Goal: Task Accomplishment & Management: Complete application form

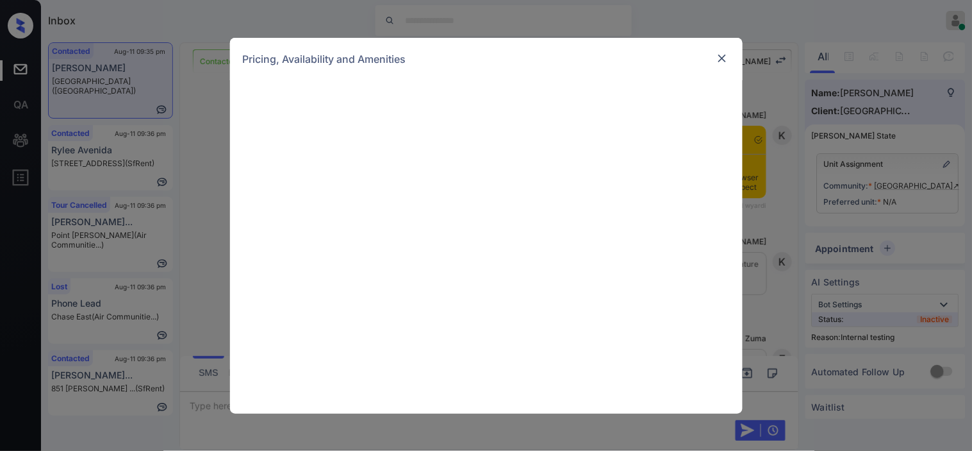
scroll to position [2292, 0]
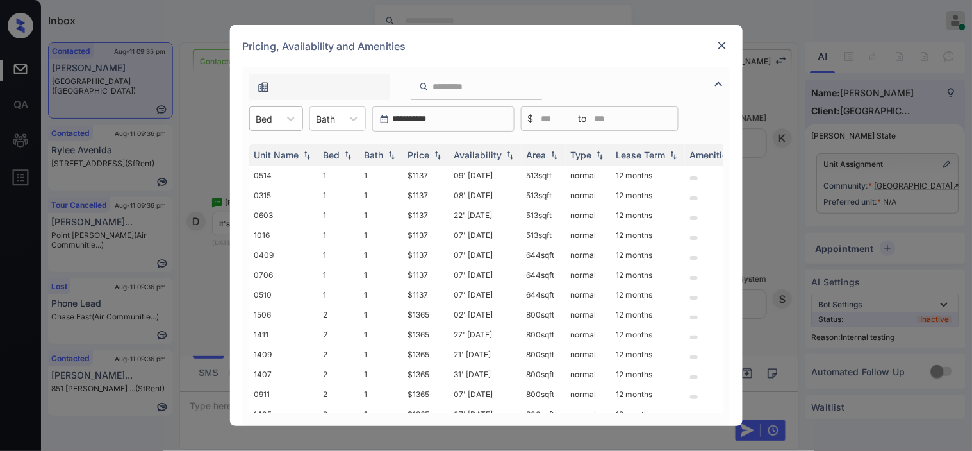
click at [278, 123] on div "Bed" at bounding box center [264, 119] width 29 height 19
click at [267, 148] on div "1" at bounding box center [276, 149] width 54 height 23
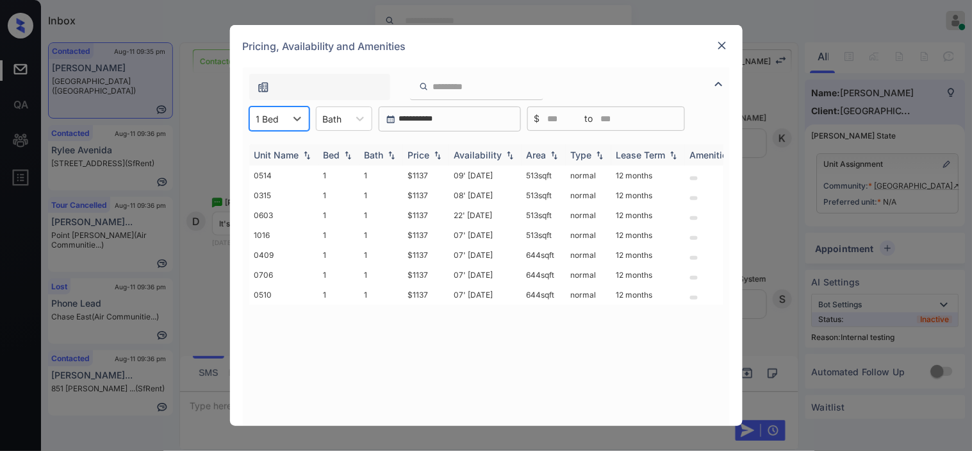
click at [427, 153] on div "Price" at bounding box center [419, 154] width 22 height 11
drag, startPoint x: 408, startPoint y: 174, endPoint x: 451, endPoint y: 174, distance: 43.6
click at [451, 174] on tr "0514 1 1 $1137 09' Aug 25 513 sqft normal 12 months" at bounding box center [584, 175] width 670 height 20
copy td "$1137"
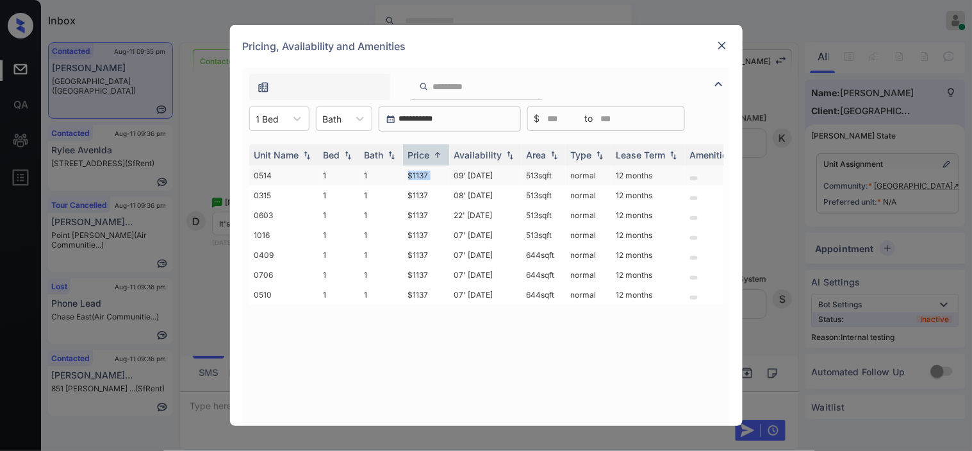
click at [420, 171] on td "$1137" at bounding box center [426, 175] width 46 height 20
drag, startPoint x: 420, startPoint y: 171, endPoint x: 742, endPoint y: 1, distance: 364.4
click at [433, 171] on td "$1137" at bounding box center [426, 175] width 46 height 20
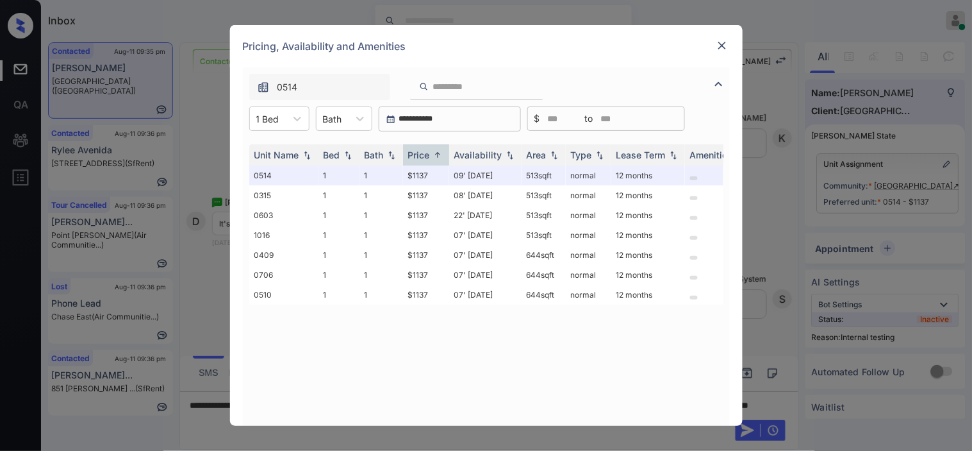
click at [727, 37] on div "Pricing, Availability and Amenities" at bounding box center [486, 46] width 513 height 42
click at [719, 44] on img at bounding box center [722, 45] width 13 height 13
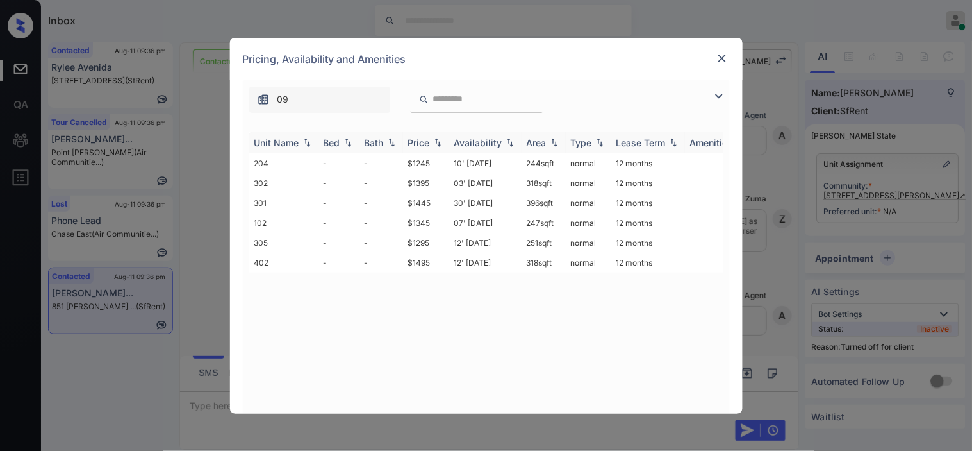
scroll to position [3232, 0]
click at [473, 161] on td "10' Jun 20" at bounding box center [485, 163] width 72 height 20
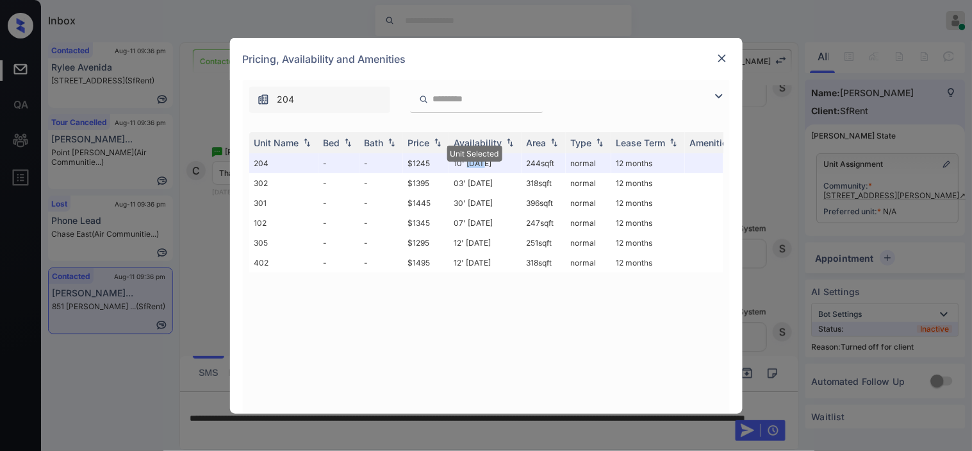
click at [727, 54] on img at bounding box center [722, 58] width 13 height 13
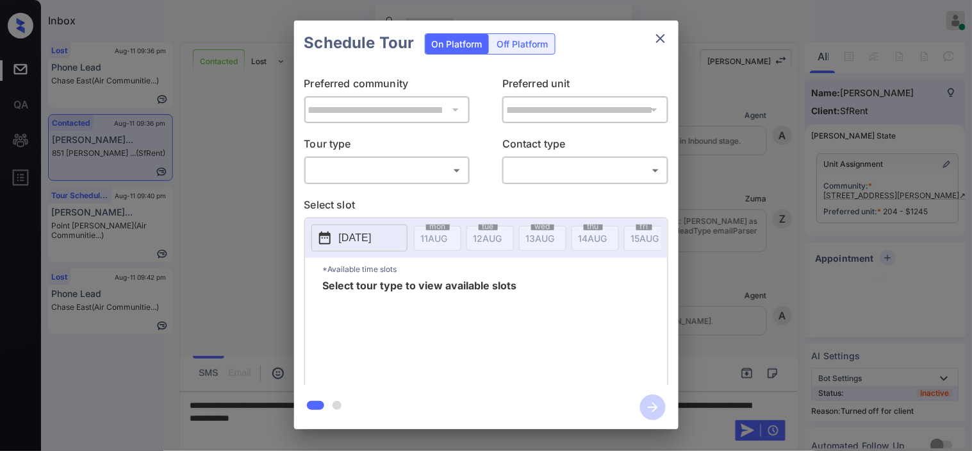
scroll to position [3476, 0]
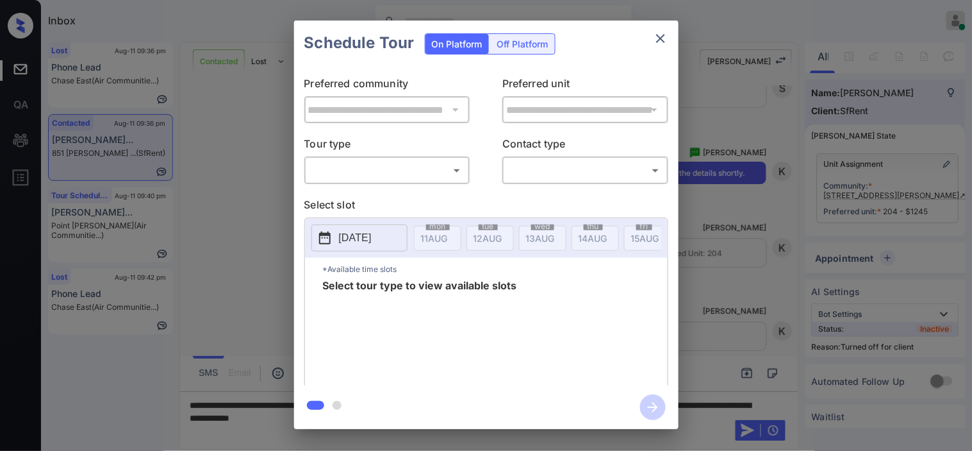
click at [530, 42] on div "Off Platform" at bounding box center [523, 44] width 64 height 20
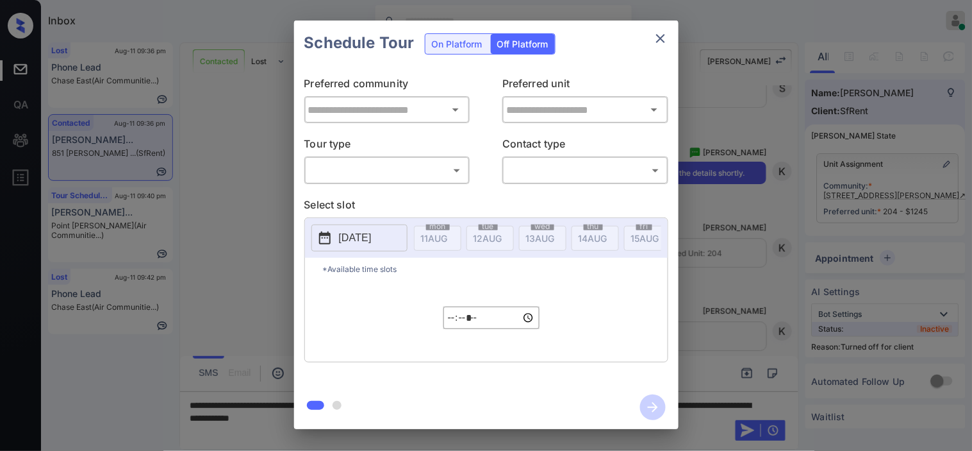
type input "**********"
click at [399, 170] on body "Inbox Kristine Capara Online Set yourself offline Set yourself on break Profile…" at bounding box center [486, 225] width 972 height 451
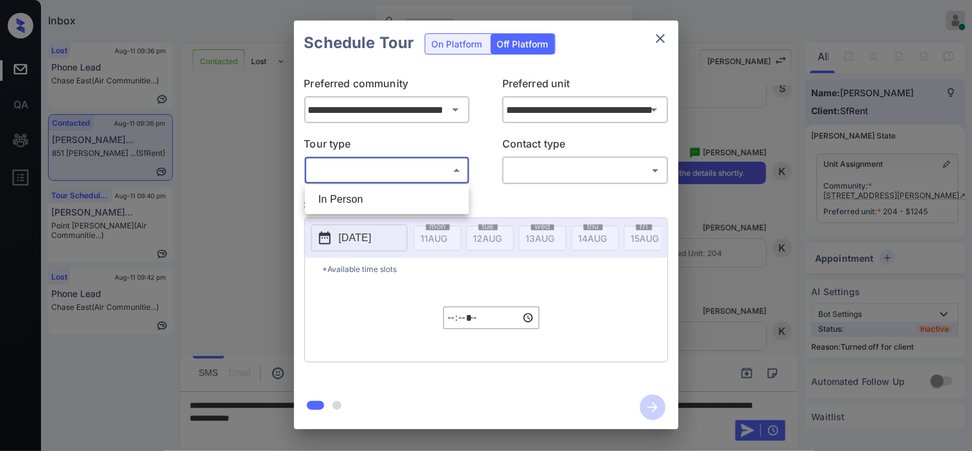
click at [394, 197] on li "In Person" at bounding box center [387, 199] width 158 height 23
type input "********"
click at [509, 174] on body "Inbox Kristine Capara Online Set yourself offline Set yourself on break Profile…" at bounding box center [486, 225] width 972 height 451
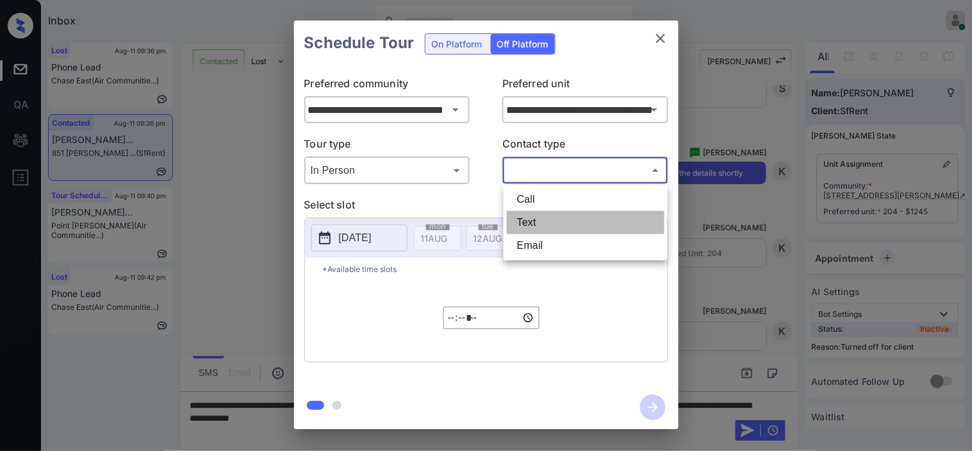
drag, startPoint x: 527, startPoint y: 215, endPoint x: 418, endPoint y: 231, distance: 110.7
click at [527, 217] on li "Text" at bounding box center [586, 222] width 158 height 23
type input "****"
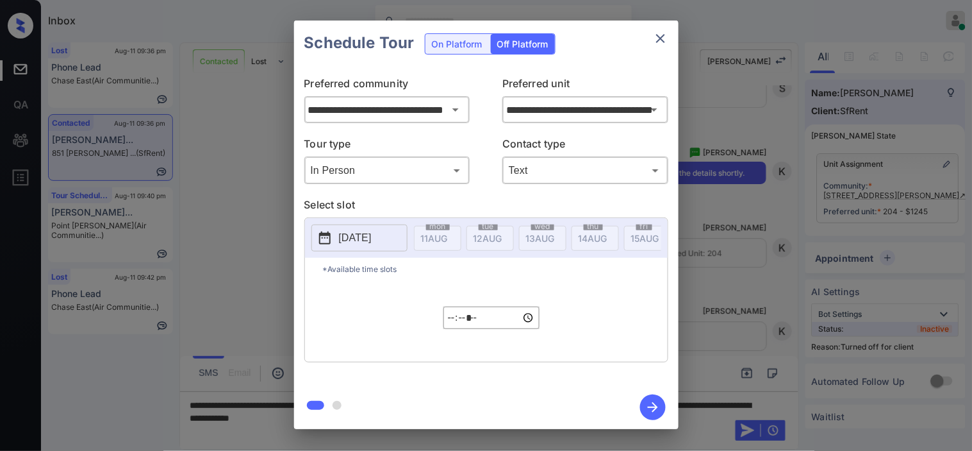
click at [356, 236] on p "[DATE]" at bounding box center [355, 237] width 33 height 15
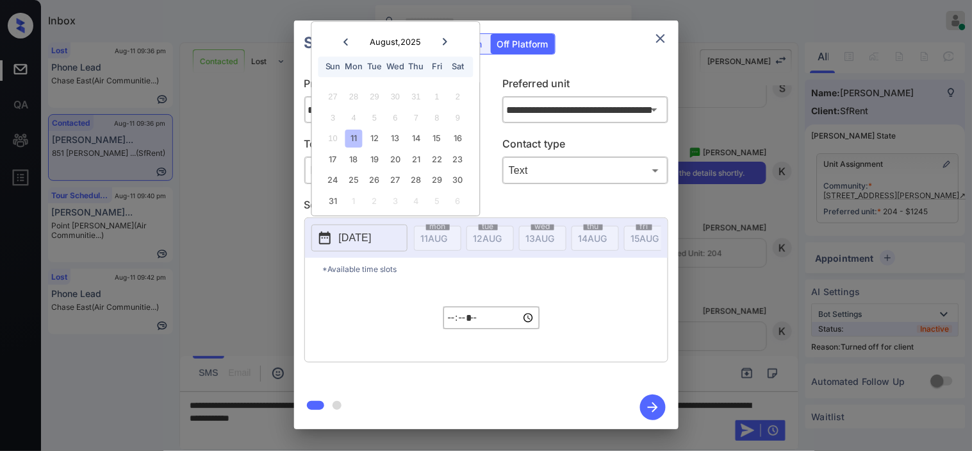
click at [343, 154] on div "17 18 19 20 21 22 23" at bounding box center [396, 159] width 160 height 21
click at [336, 155] on div "17" at bounding box center [332, 159] width 17 height 17
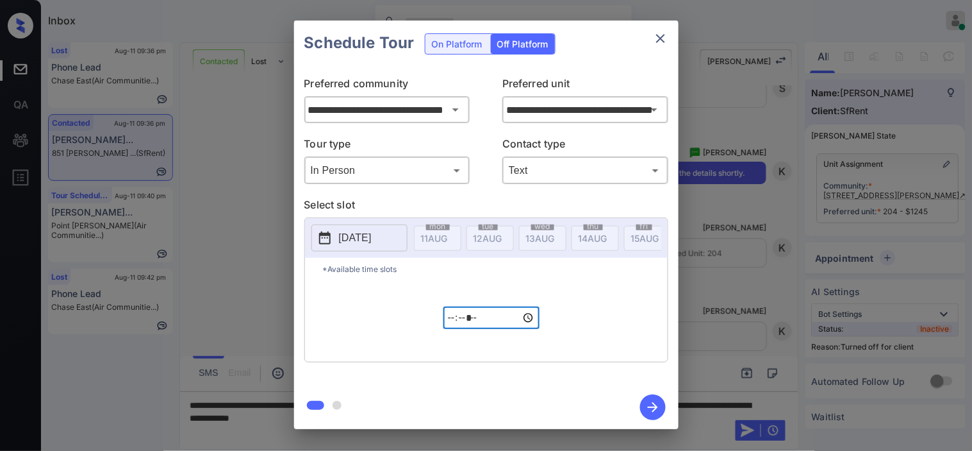
click at [446, 320] on input "*****" at bounding box center [491, 317] width 96 height 22
type input "*****"
click at [645, 405] on icon "button" at bounding box center [653, 407] width 26 height 26
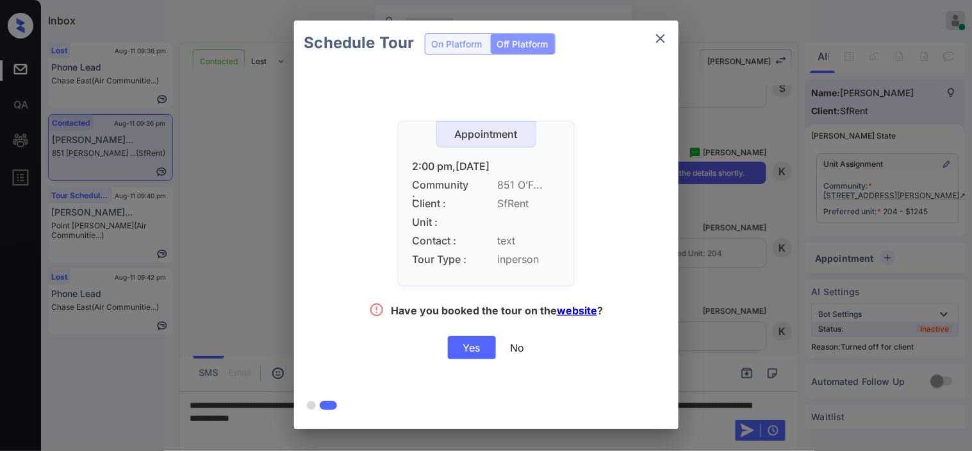
click at [475, 344] on div "Yes" at bounding box center [472, 347] width 48 height 23
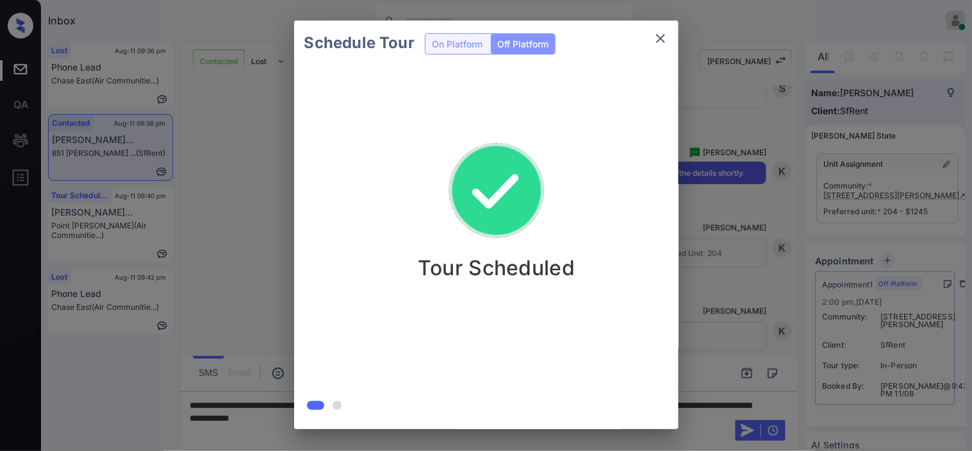
scroll to position [3558, 0]
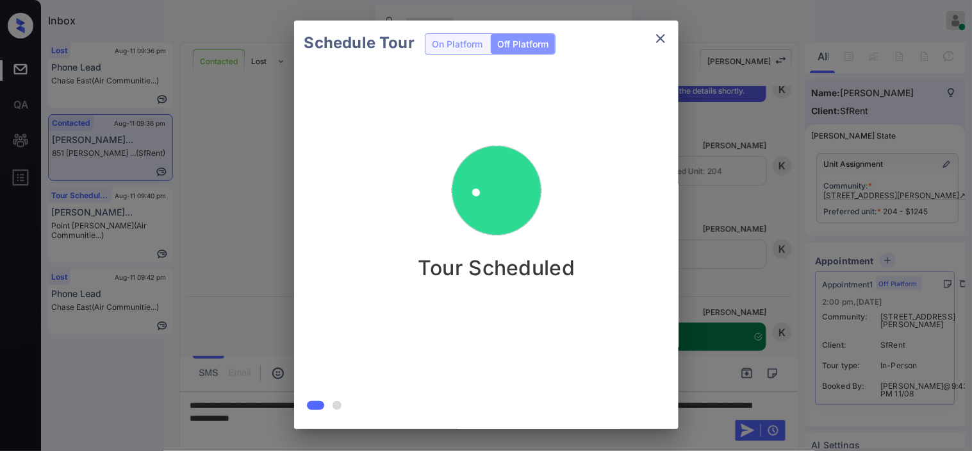
click at [737, 277] on div "Schedule Tour On Platform Off Platform Tour Scheduled" at bounding box center [486, 224] width 972 height 449
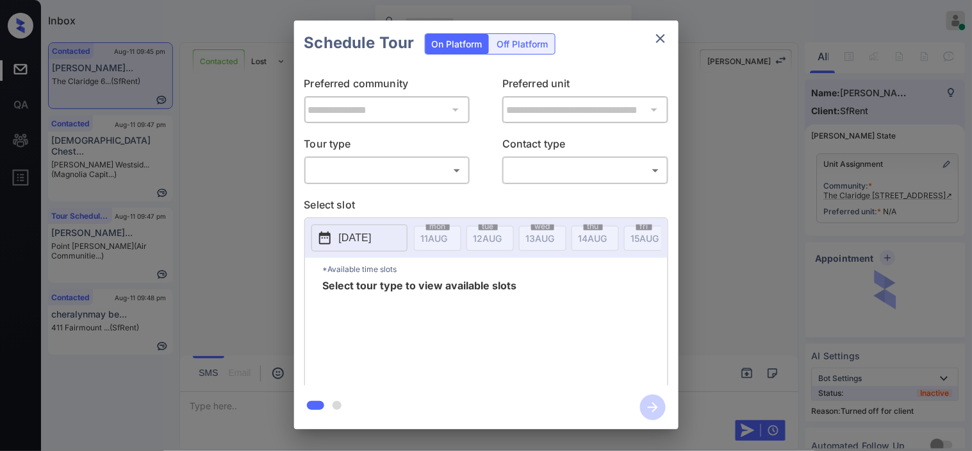
scroll to position [79, 0]
drag, startPoint x: 381, startPoint y: 168, endPoint x: 369, endPoint y: 188, distance: 23.3
click at [381, 171] on div at bounding box center [489, 236] width 618 height 300
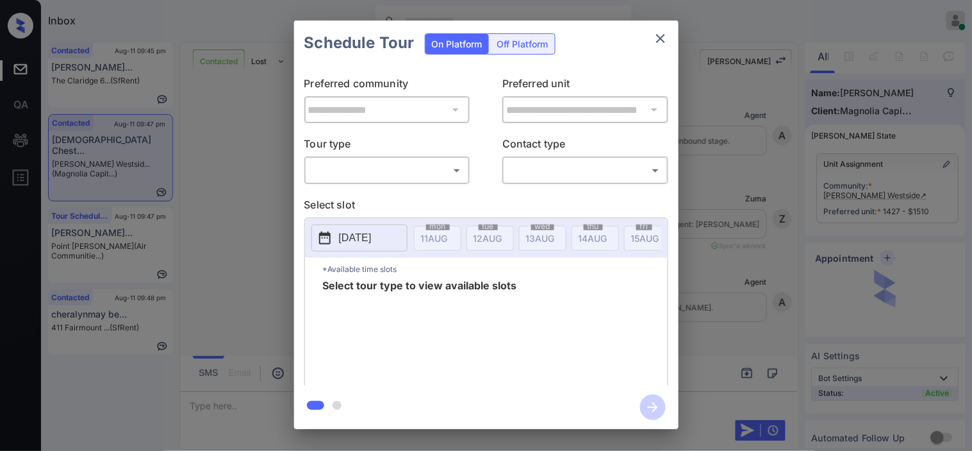
click at [413, 169] on body "Inbox Kristine Capara Online Set yourself offline Set yourself on break Profile…" at bounding box center [486, 225] width 972 height 451
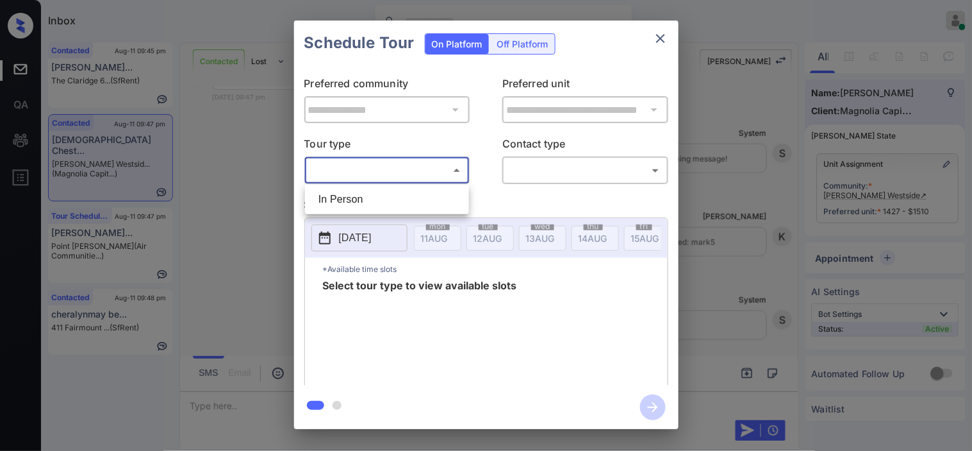
click at [411, 202] on li "In Person" at bounding box center [387, 199] width 158 height 23
type input "********"
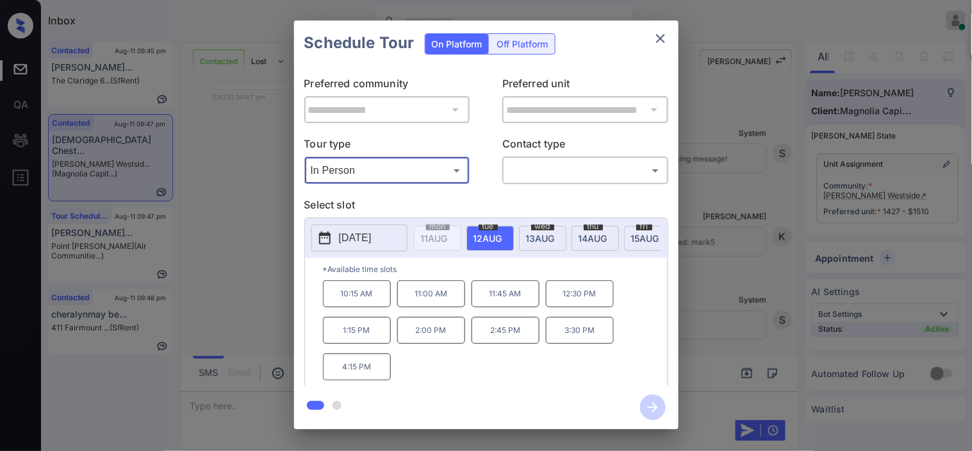
click at [369, 236] on p "[DATE]" at bounding box center [355, 237] width 33 height 15
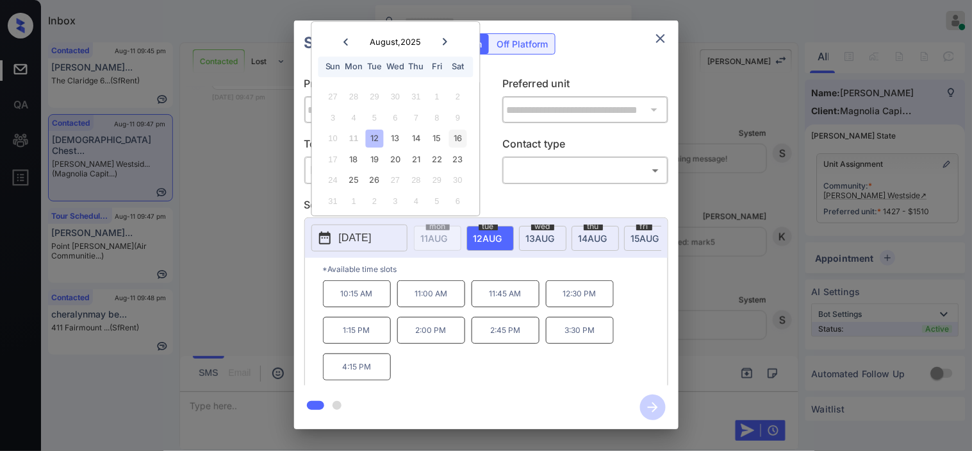
click at [458, 135] on div "16" at bounding box center [457, 138] width 17 height 17
click at [270, 269] on div "**********" at bounding box center [486, 224] width 972 height 449
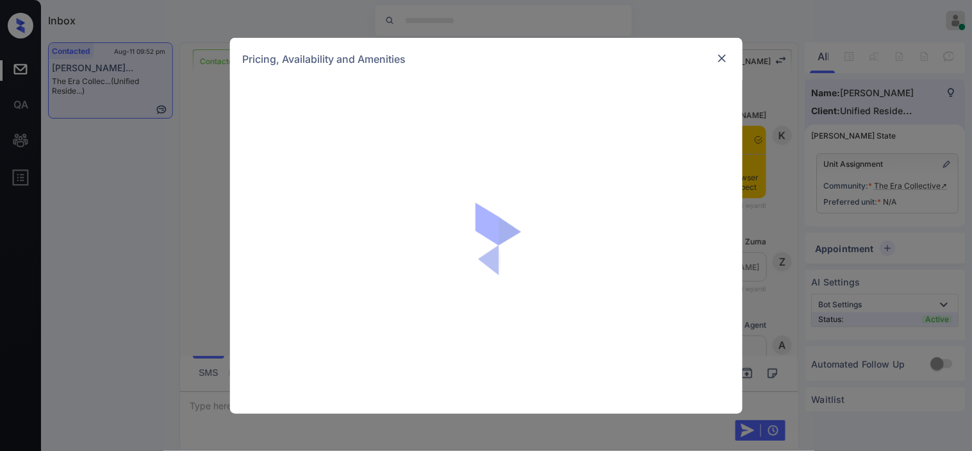
scroll to position [1201, 0]
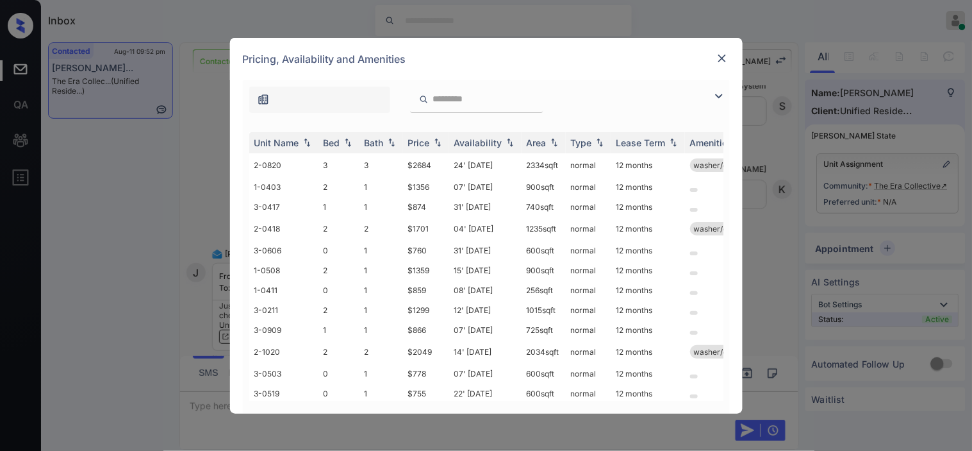
click at [716, 97] on img at bounding box center [718, 95] width 15 height 15
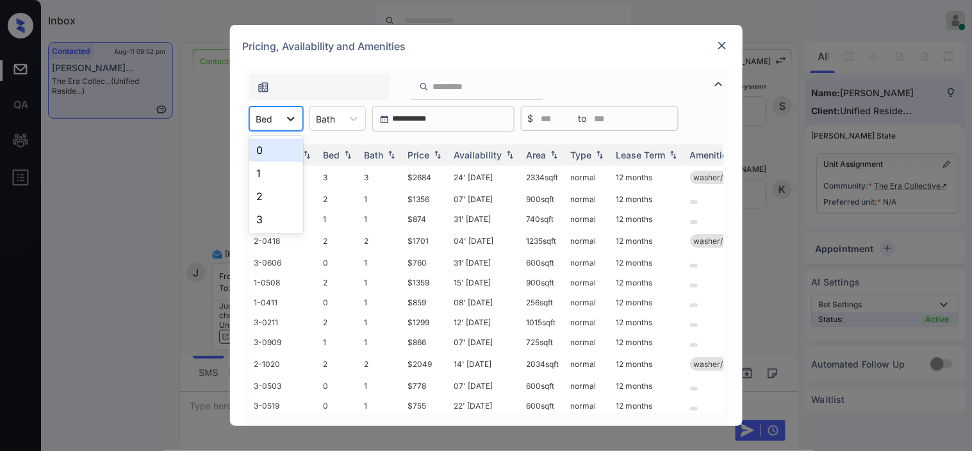
click at [283, 122] on div at bounding box center [290, 118] width 23 height 23
click at [272, 167] on div "1" at bounding box center [276, 173] width 54 height 23
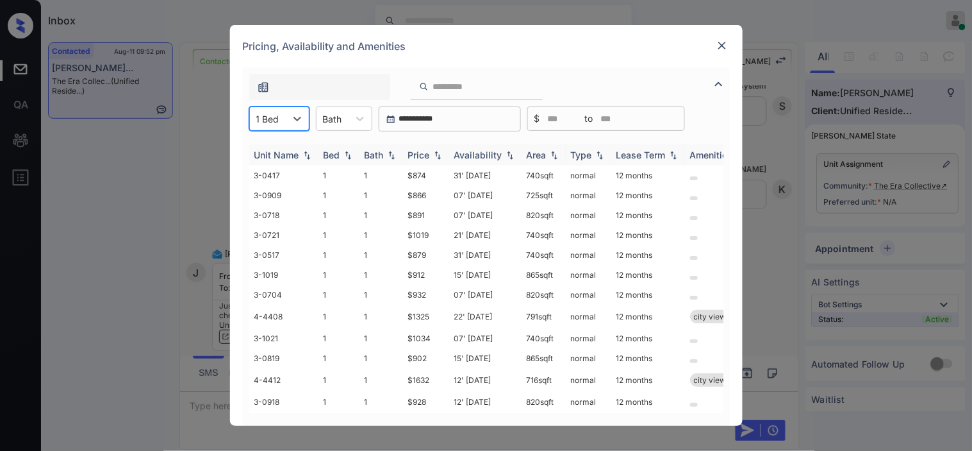
click at [438, 151] on img at bounding box center [437, 155] width 13 height 9
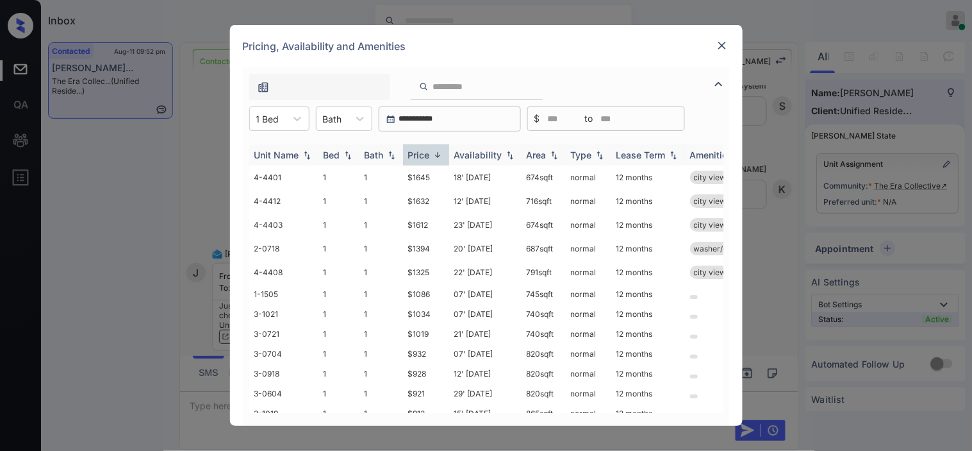
click at [438, 151] on img at bounding box center [437, 155] width 13 height 10
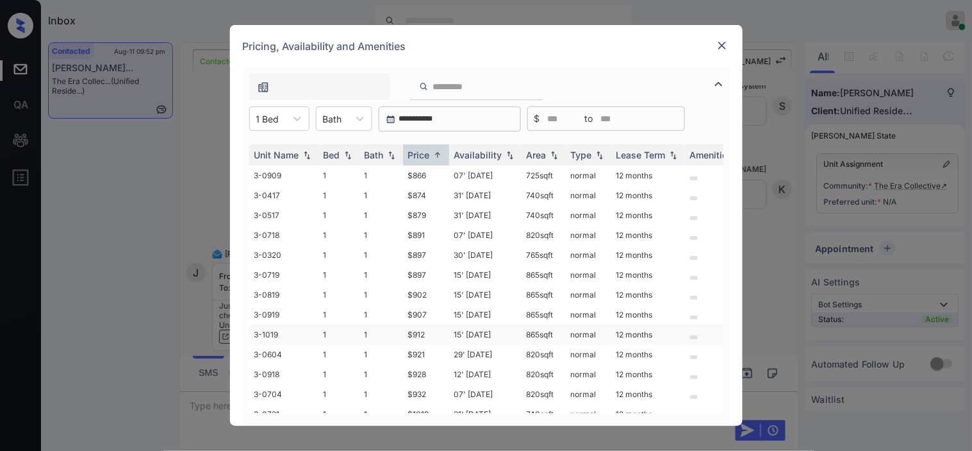
scroll to position [142, 0]
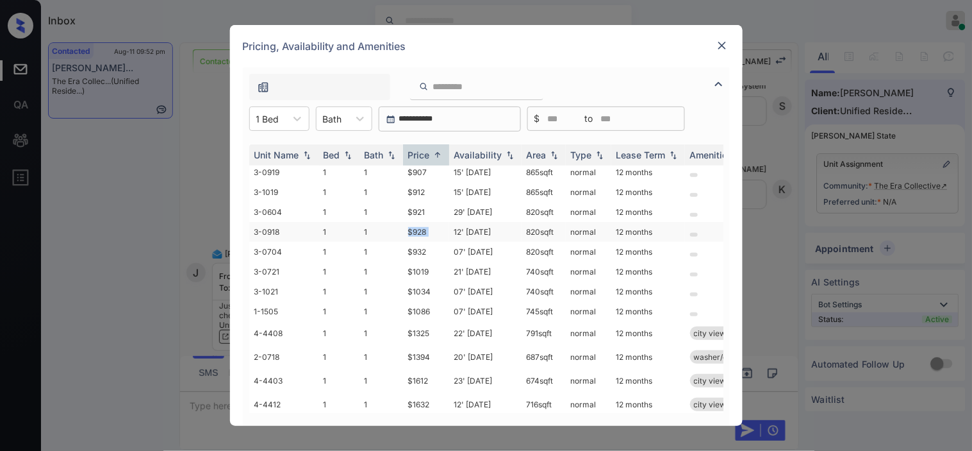
drag, startPoint x: 407, startPoint y: 226, endPoint x: 454, endPoint y: 224, distance: 46.8
click at [454, 224] on tr "3-0918 1 1 $928 12' Aug 25 820 sqft normal 12 months" at bounding box center [584, 232] width 670 height 20
copy td "$928"
click at [421, 226] on td "$928" at bounding box center [426, 232] width 46 height 20
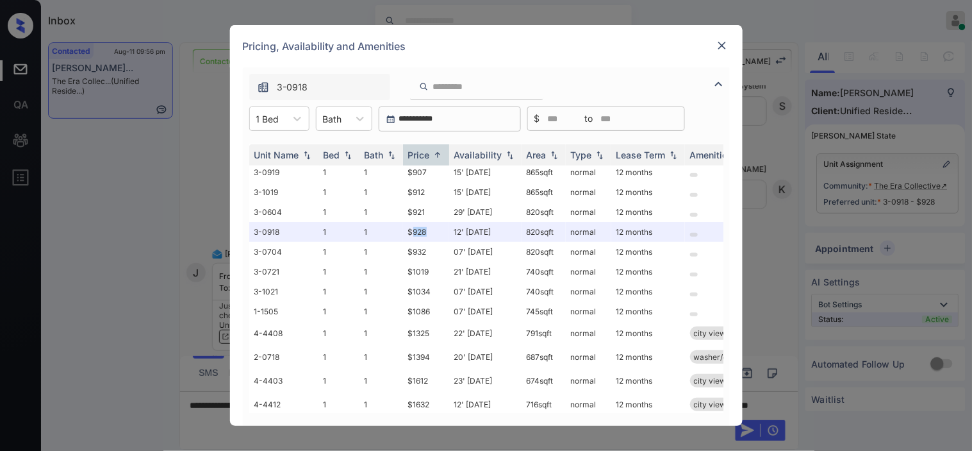
scroll to position [174, 0]
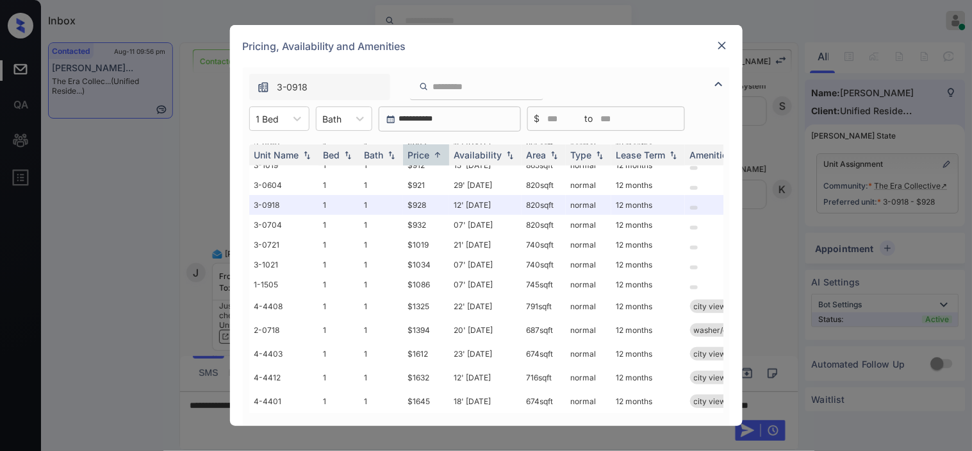
click at [206, 354] on div "**********" at bounding box center [486, 225] width 972 height 451
click at [723, 42] on img at bounding box center [722, 45] width 13 height 13
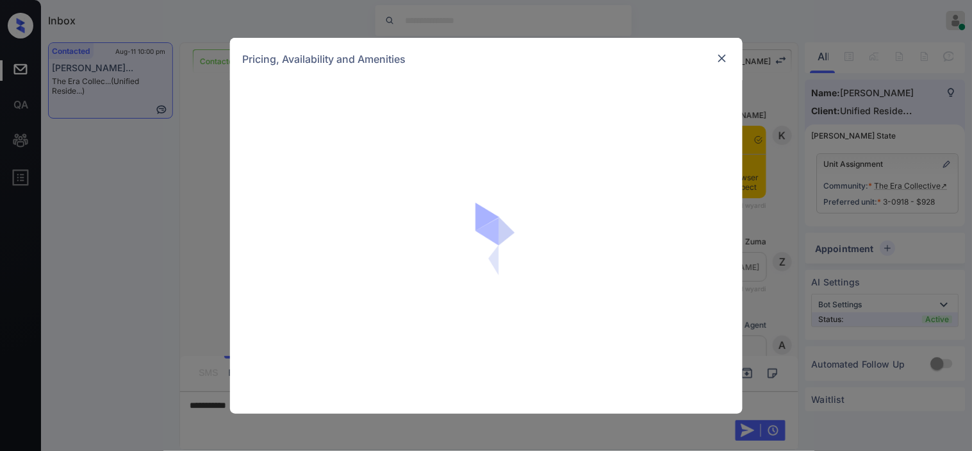
scroll to position [918, 0]
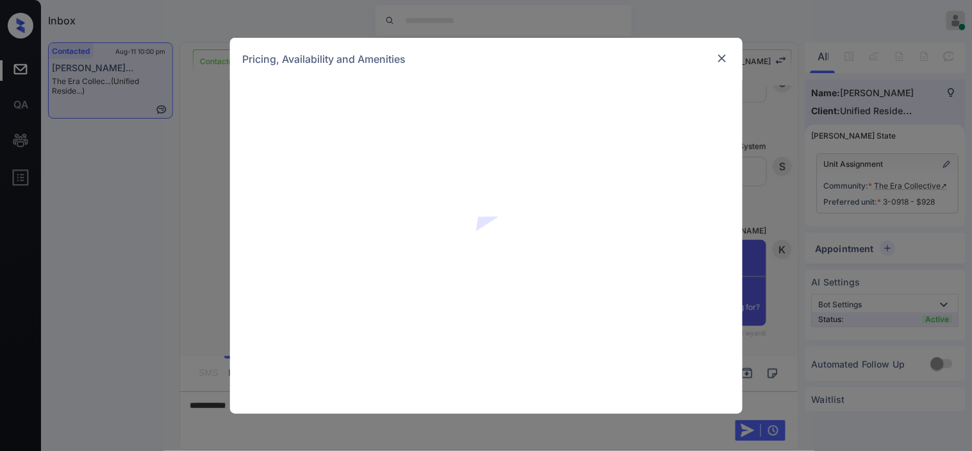
click at [719, 58] on img at bounding box center [722, 58] width 13 height 13
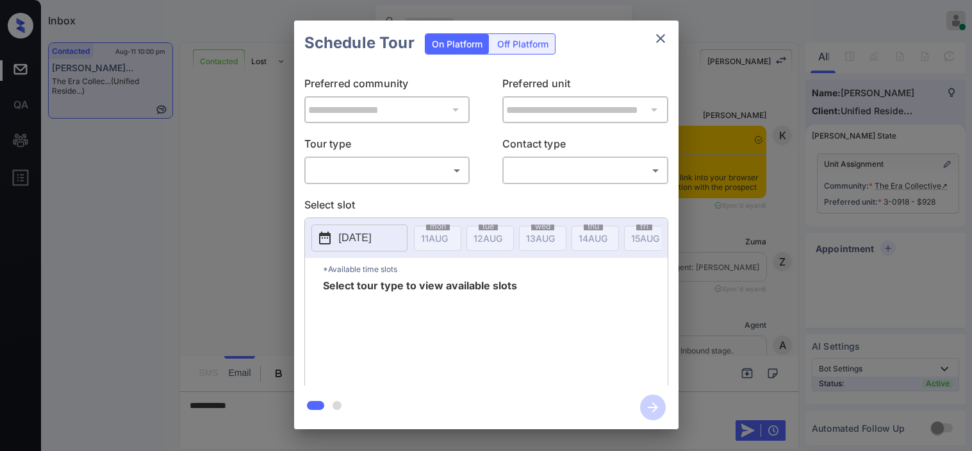
click at [381, 169] on body "Inbox Kristine Capara Online Set yourself offline Set yourself on break Profile…" at bounding box center [486, 225] width 972 height 451
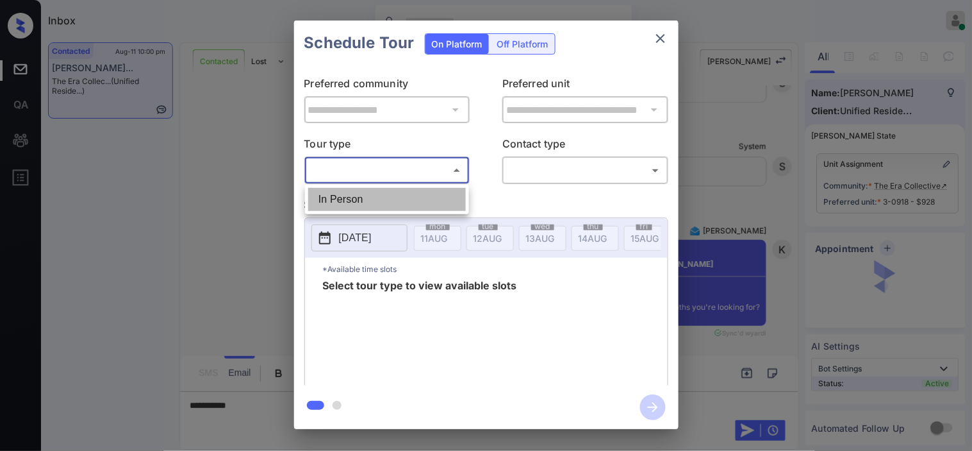
click at [374, 188] on li "In Person" at bounding box center [387, 199] width 158 height 23
type input "********"
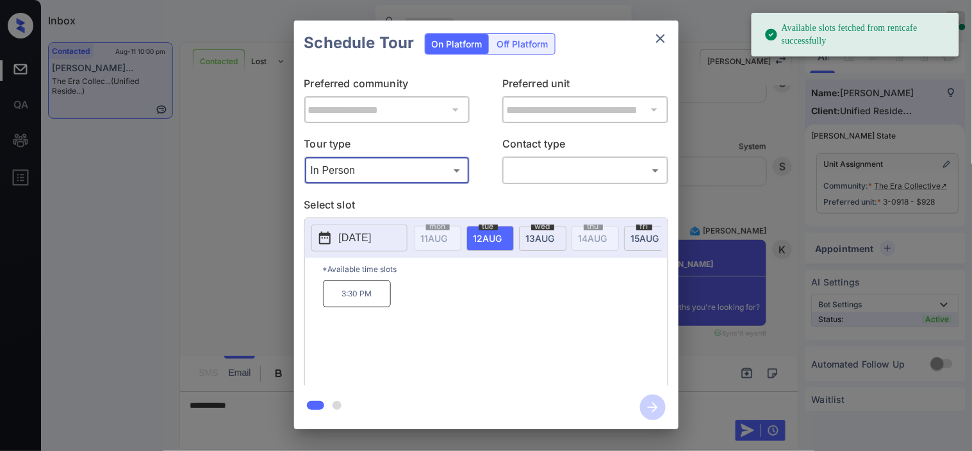
click at [347, 248] on button "[DATE]" at bounding box center [359, 237] width 96 height 27
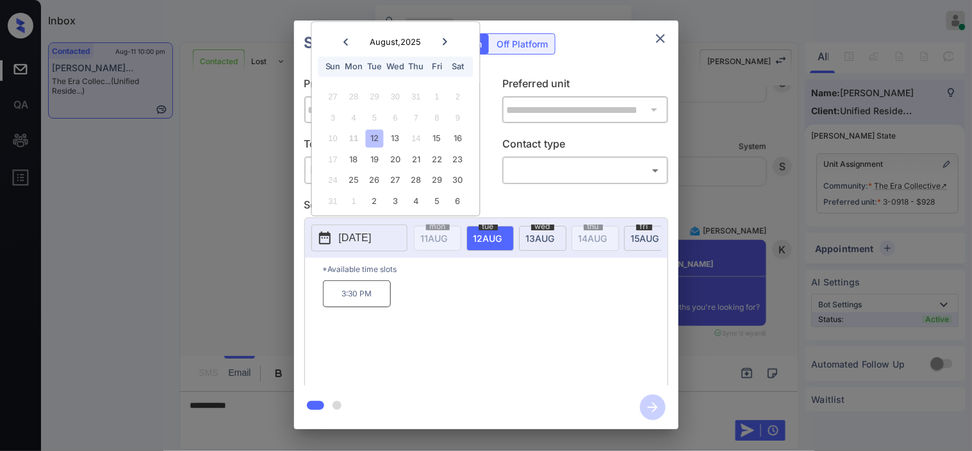
click at [268, 272] on div "**********" at bounding box center [486, 224] width 972 height 449
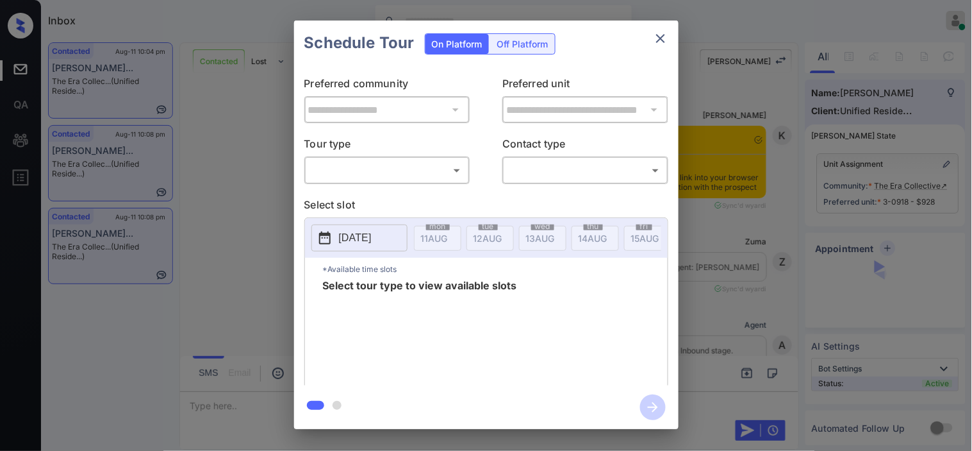
scroll to position [3925, 0]
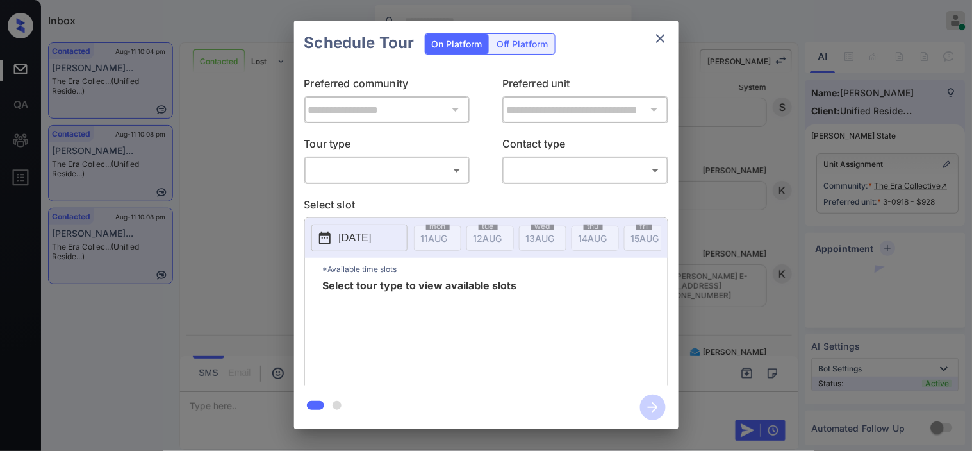
click at [424, 170] on body "Inbox Kristine Capara Online Set yourself offline Set yourself on break Profile…" at bounding box center [486, 225] width 972 height 451
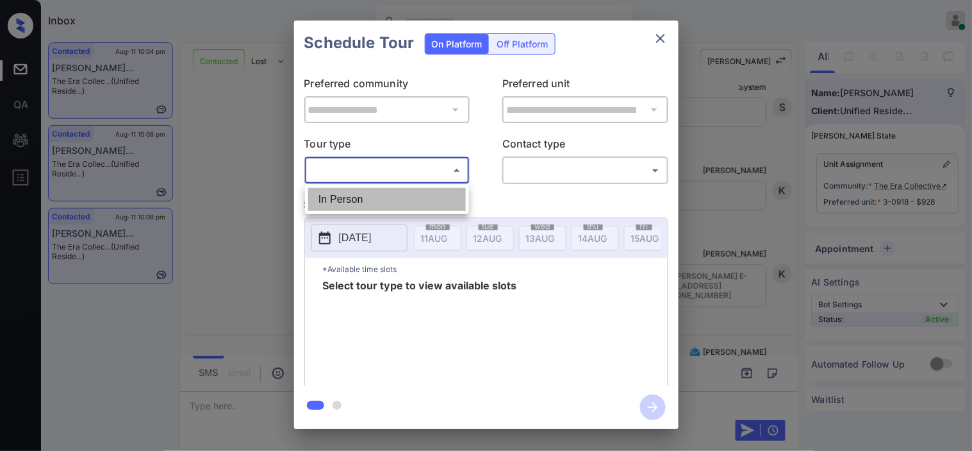
click at [414, 195] on li "In Person" at bounding box center [387, 199] width 158 height 23
type input "********"
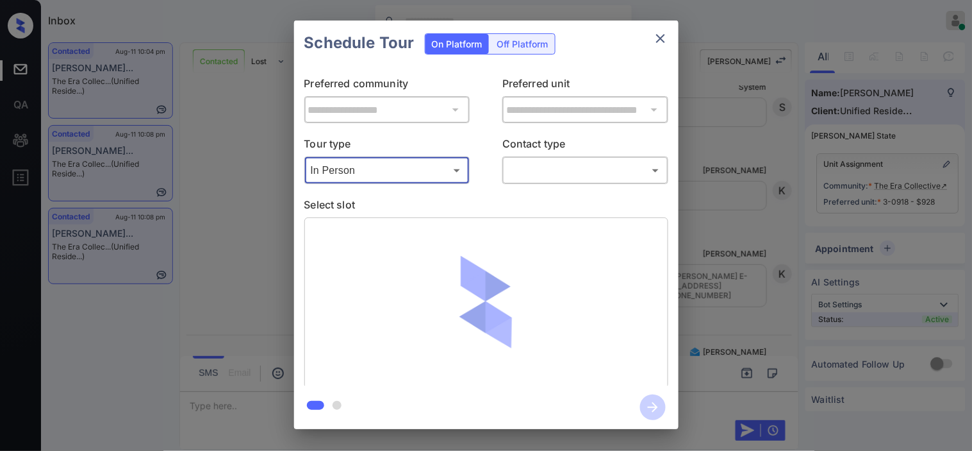
click at [532, 167] on body "Inbox Kristine Capara Online Set yourself offline Set yourself on break Profile…" at bounding box center [486, 225] width 972 height 451
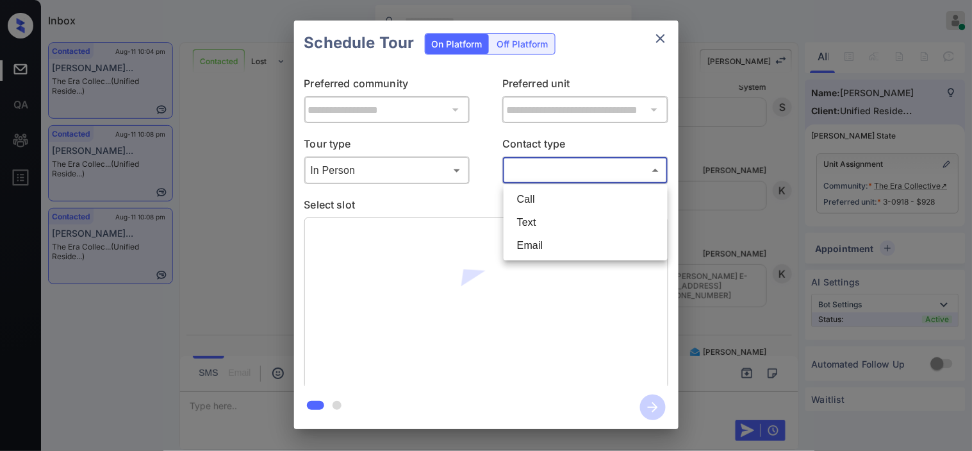
click at [537, 216] on li "Text" at bounding box center [586, 222] width 158 height 23
type input "****"
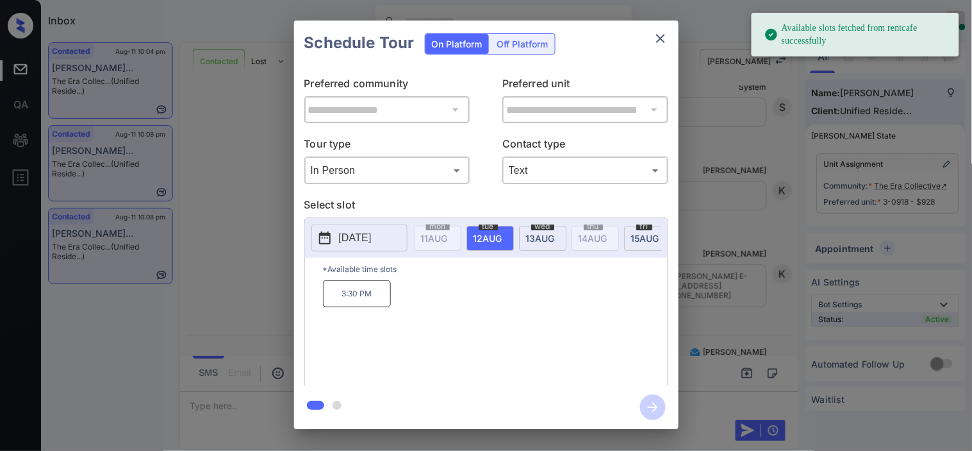
click at [360, 303] on p "3:30 PM" at bounding box center [357, 293] width 68 height 27
click at [654, 408] on icon "button" at bounding box center [653, 407] width 26 height 26
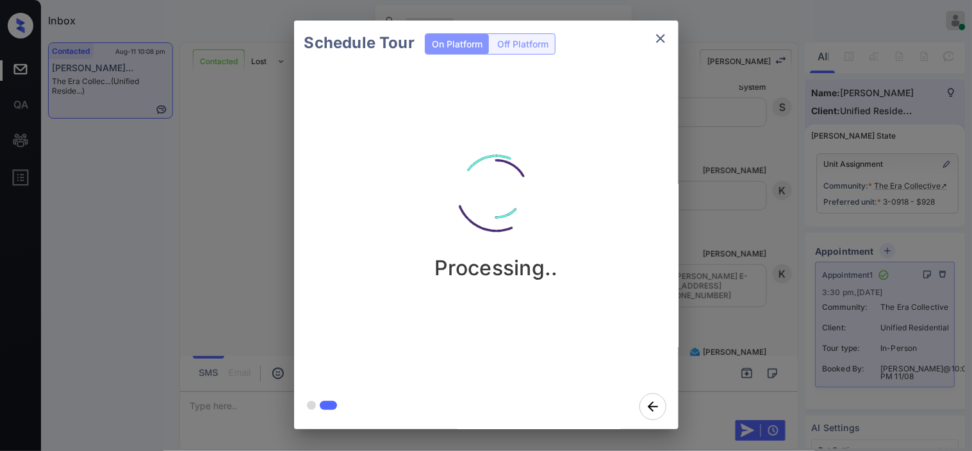
click at [715, 279] on div "Schedule Tour On Platform Off Platform Processing.." at bounding box center [486, 224] width 972 height 449
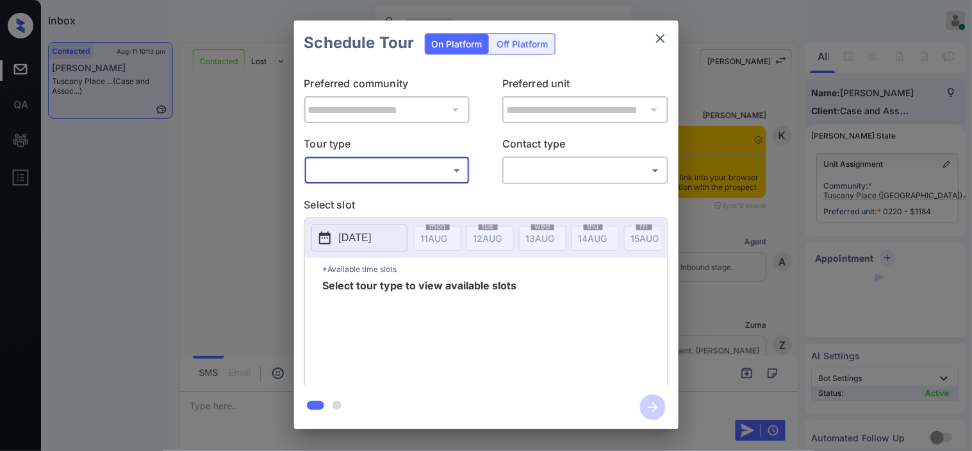
scroll to position [4659, 0]
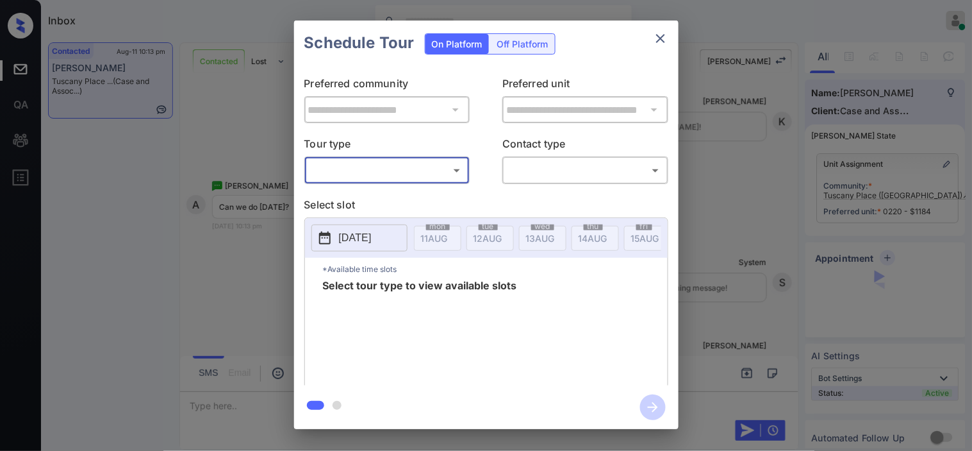
click at [394, 174] on body "Inbox [PERSON_NAME] Online Set yourself offline Set yourself on break Profile S…" at bounding box center [486, 225] width 972 height 451
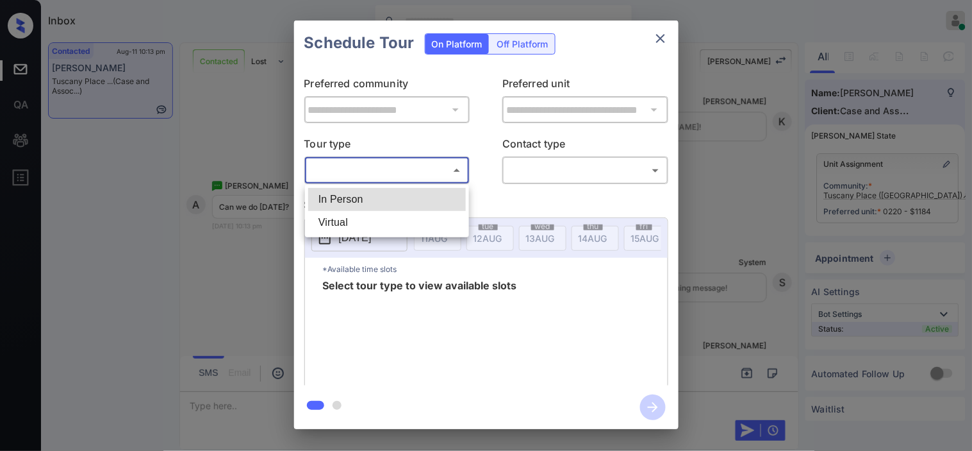
click at [390, 195] on li "In Person" at bounding box center [387, 199] width 158 height 23
type input "********"
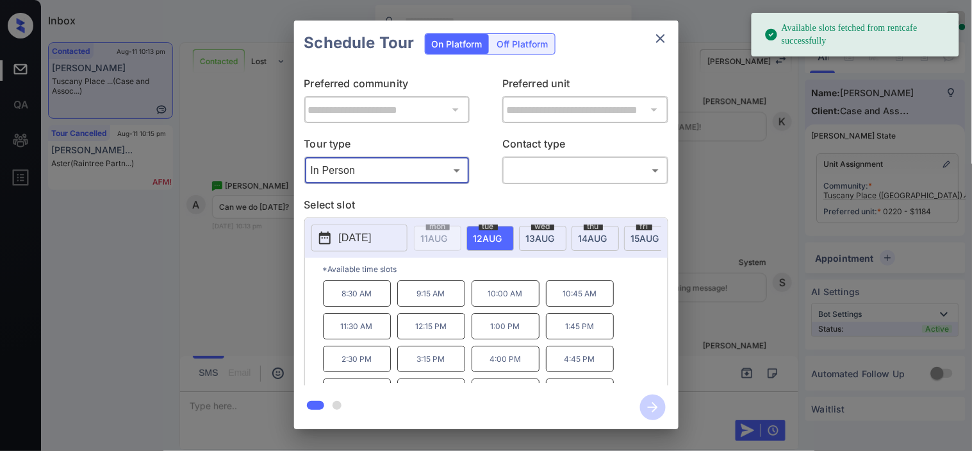
click at [351, 233] on p "[DATE]" at bounding box center [355, 237] width 33 height 15
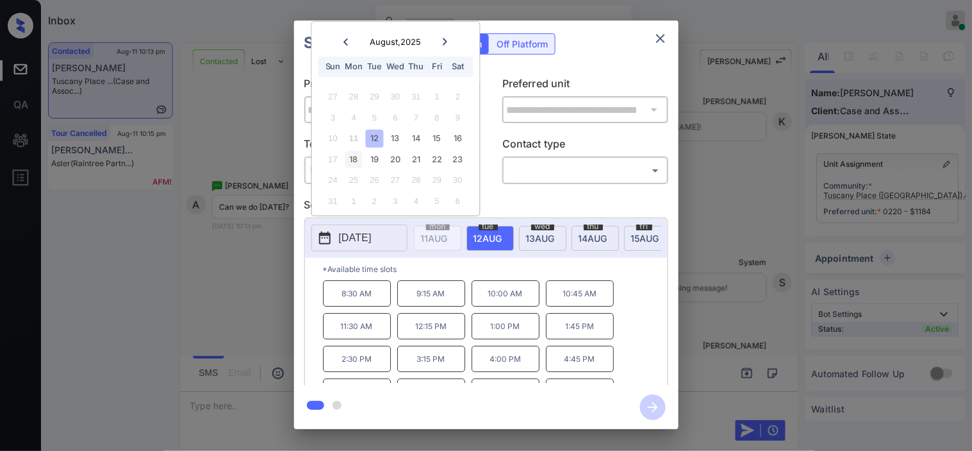
click at [353, 156] on div "18" at bounding box center [353, 159] width 17 height 17
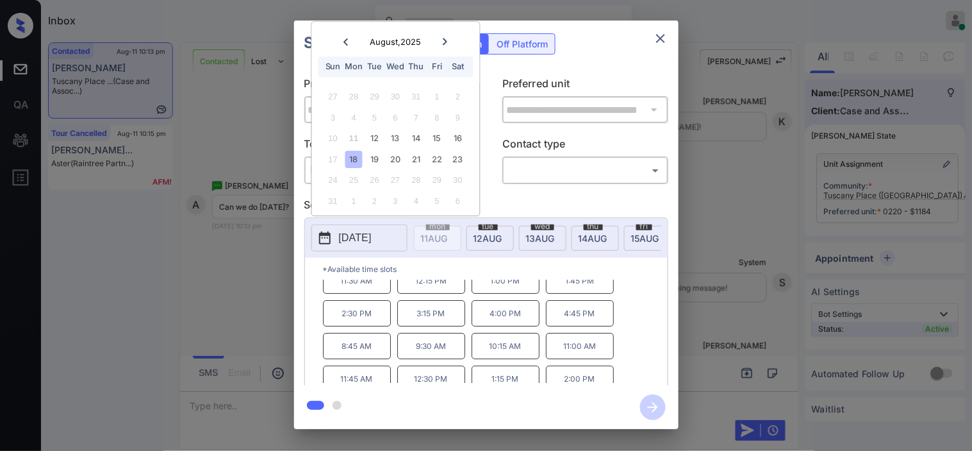
scroll to position [87, 0]
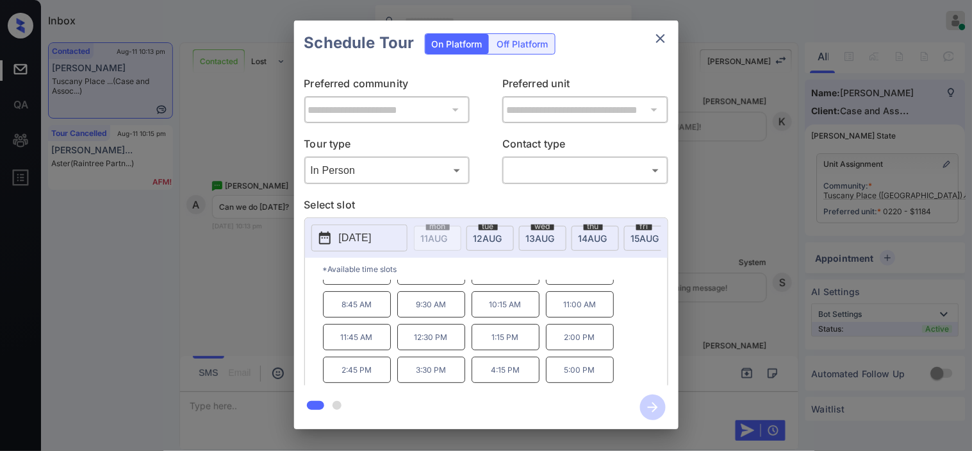
click at [232, 279] on div "**********" at bounding box center [486, 224] width 972 height 449
